Goal: Task Accomplishment & Management: Use online tool/utility

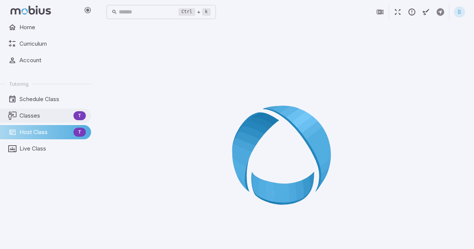
click at [46, 118] on span "Classes" at bounding box center [44, 116] width 51 height 8
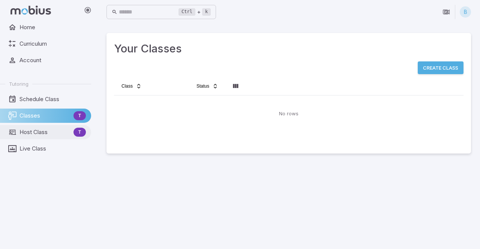
click at [45, 133] on span "Host Class" at bounding box center [44, 132] width 51 height 8
